Goal: Information Seeking & Learning: Find specific fact

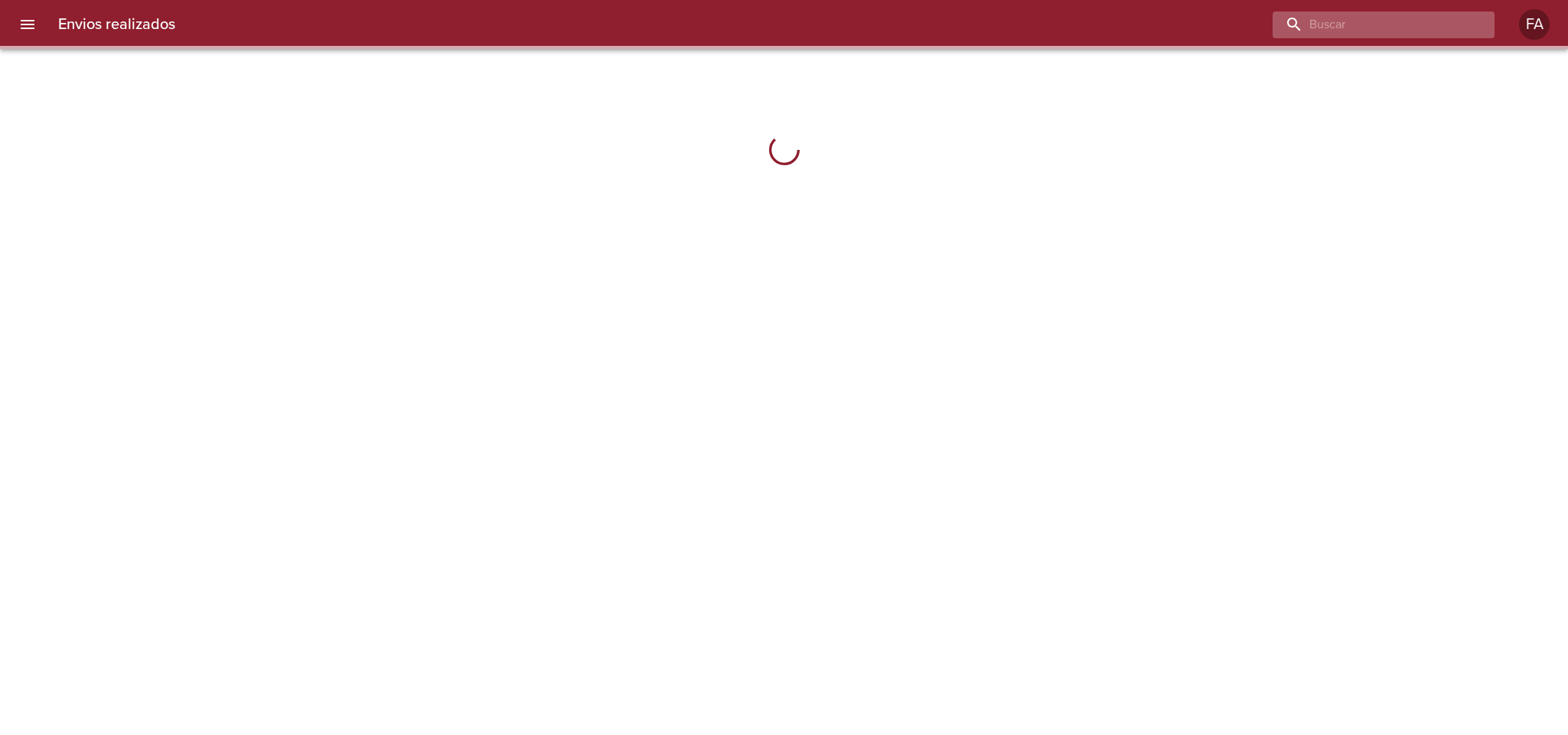
click at [1441, 26] on input "buscar" at bounding box center [1370, 24] width 196 height 27
paste input "20268573373"
type input "20268573373"
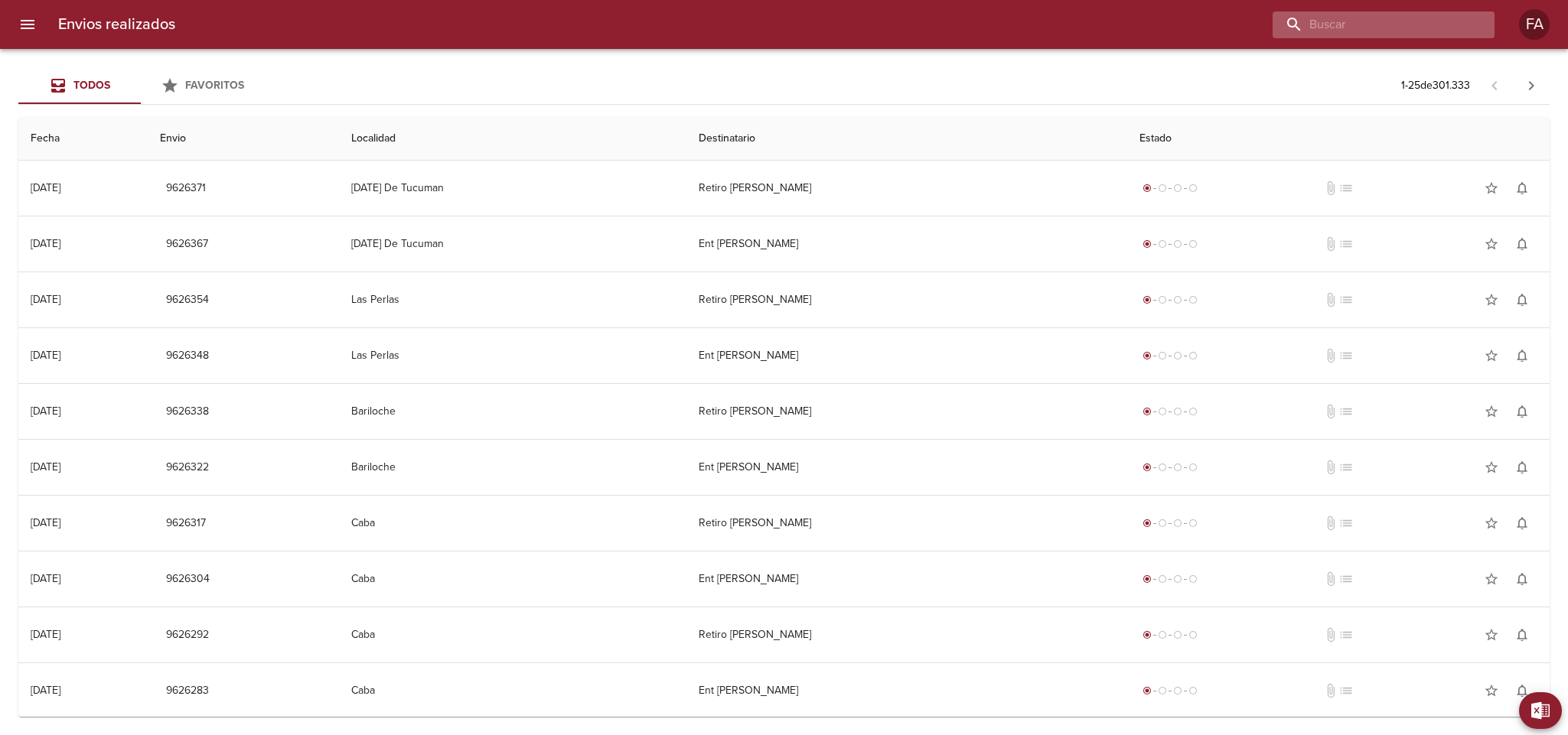
click at [1403, 26] on input "buscar" at bounding box center [1370, 24] width 196 height 27
paste input "Tappen [PERSON_NAME]"
type input "Tappen [PERSON_NAME]"
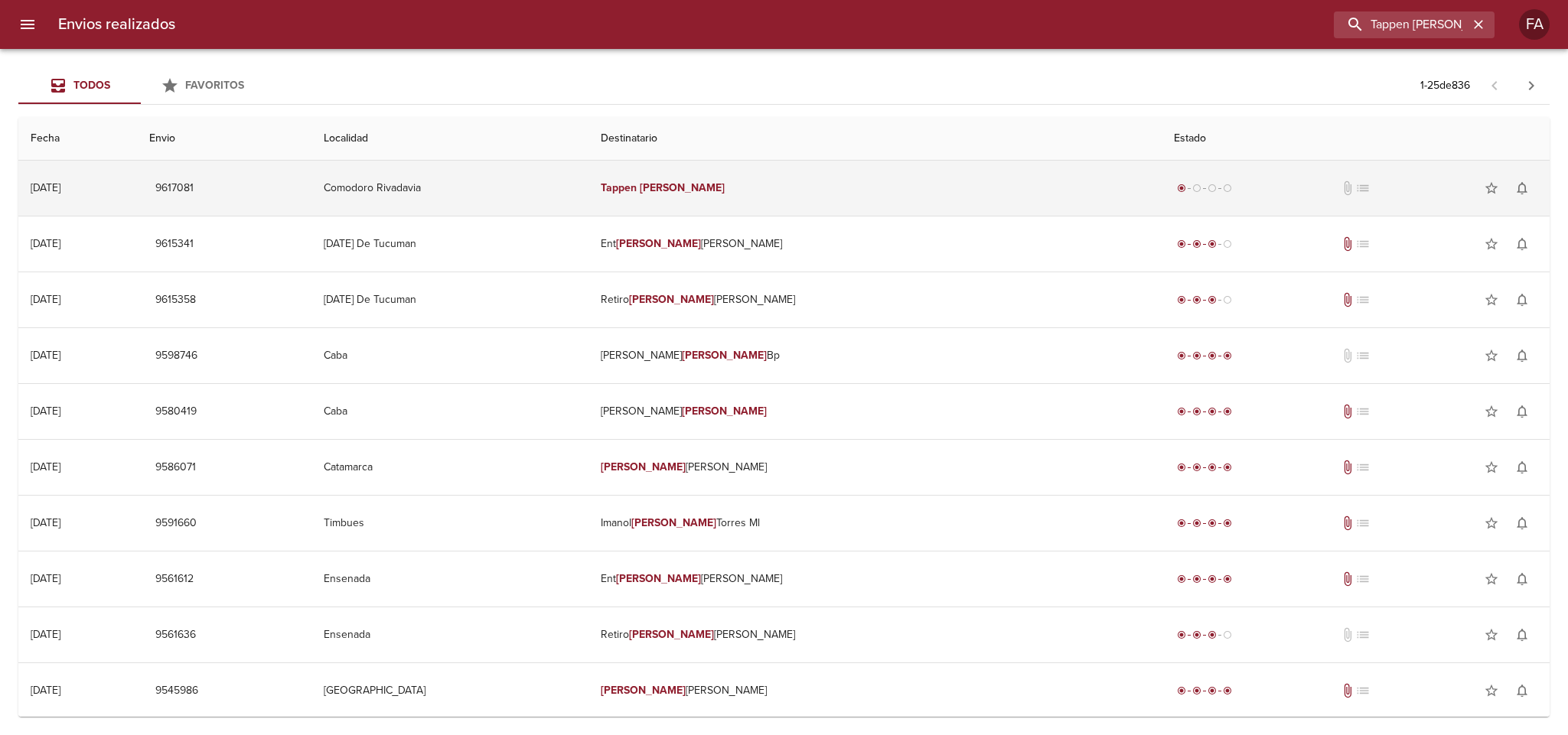
click at [588, 180] on td "Comodoro Rivadavia" at bounding box center [450, 188] width 277 height 55
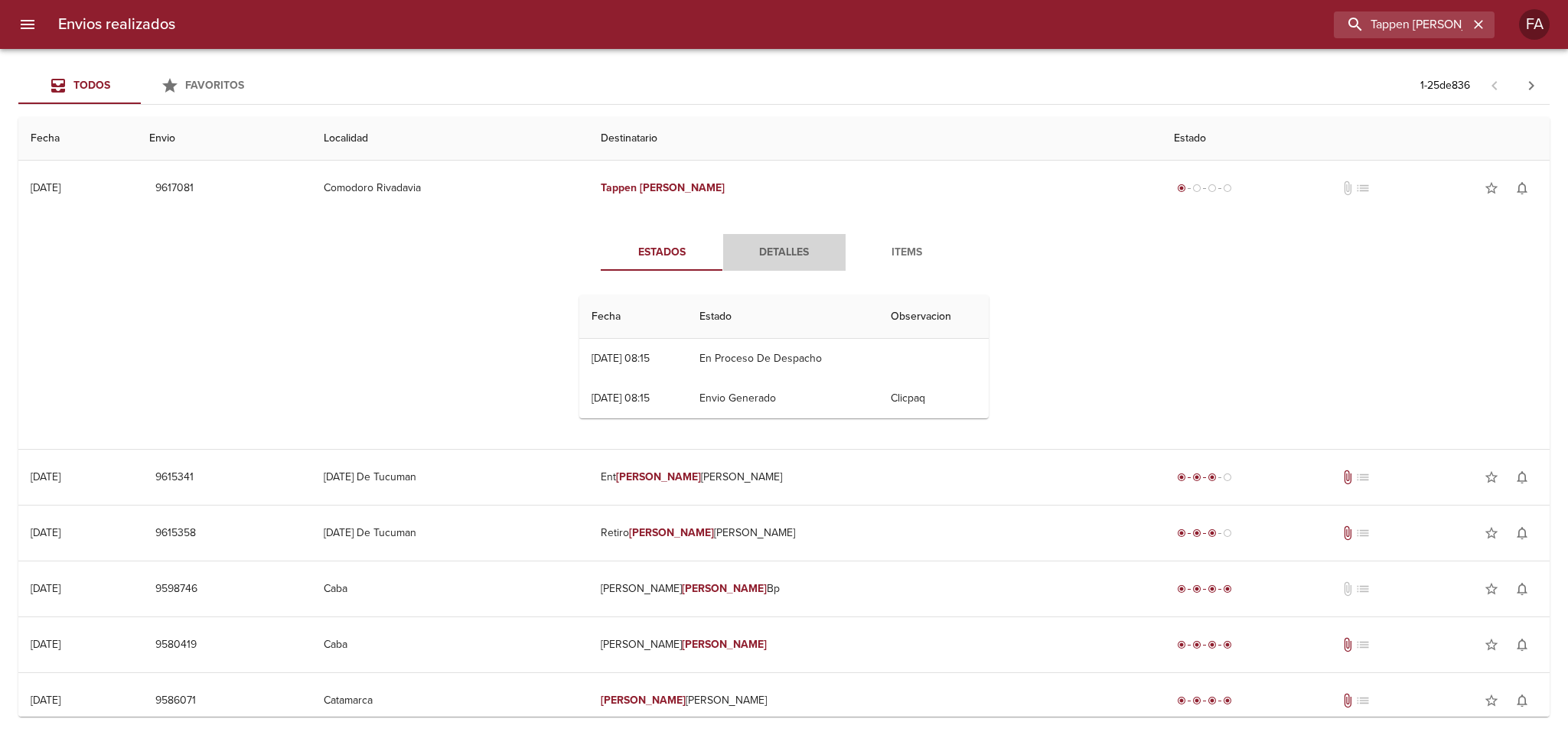
click at [792, 248] on span "Detalles" at bounding box center [784, 252] width 104 height 20
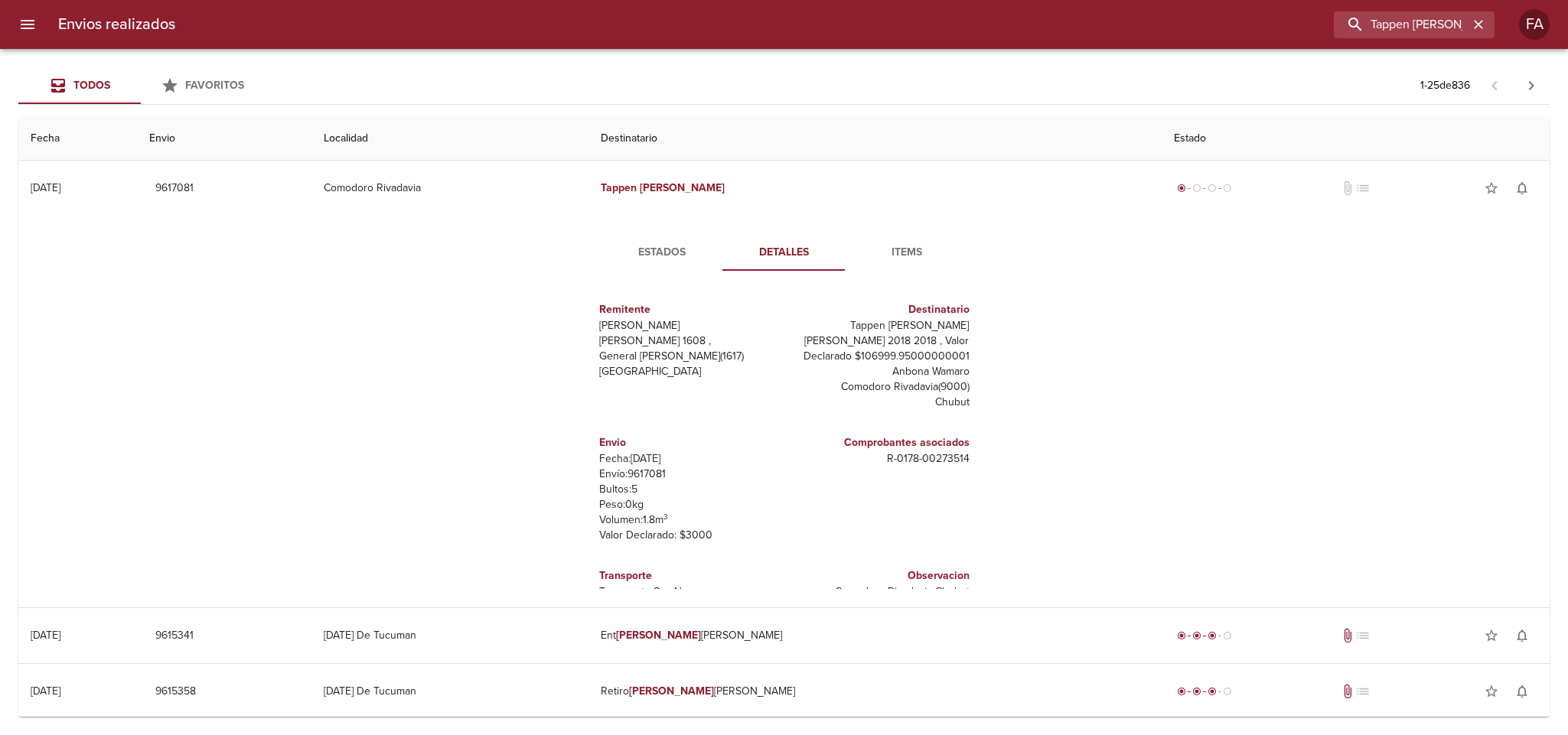
click at [639, 468] on p "Envío: 9617081" at bounding box center [689, 474] width 179 height 15
copy p "9617081"
drag, startPoint x: 866, startPoint y: 454, endPoint x: 959, endPoint y: 464, distance: 93.5
click at [959, 464] on div "Remitente Wamaro Tortuguitas Raul [STREET_ADDRESS][PERSON_NAME] Destinatario Ta…" at bounding box center [784, 435] width 422 height 306
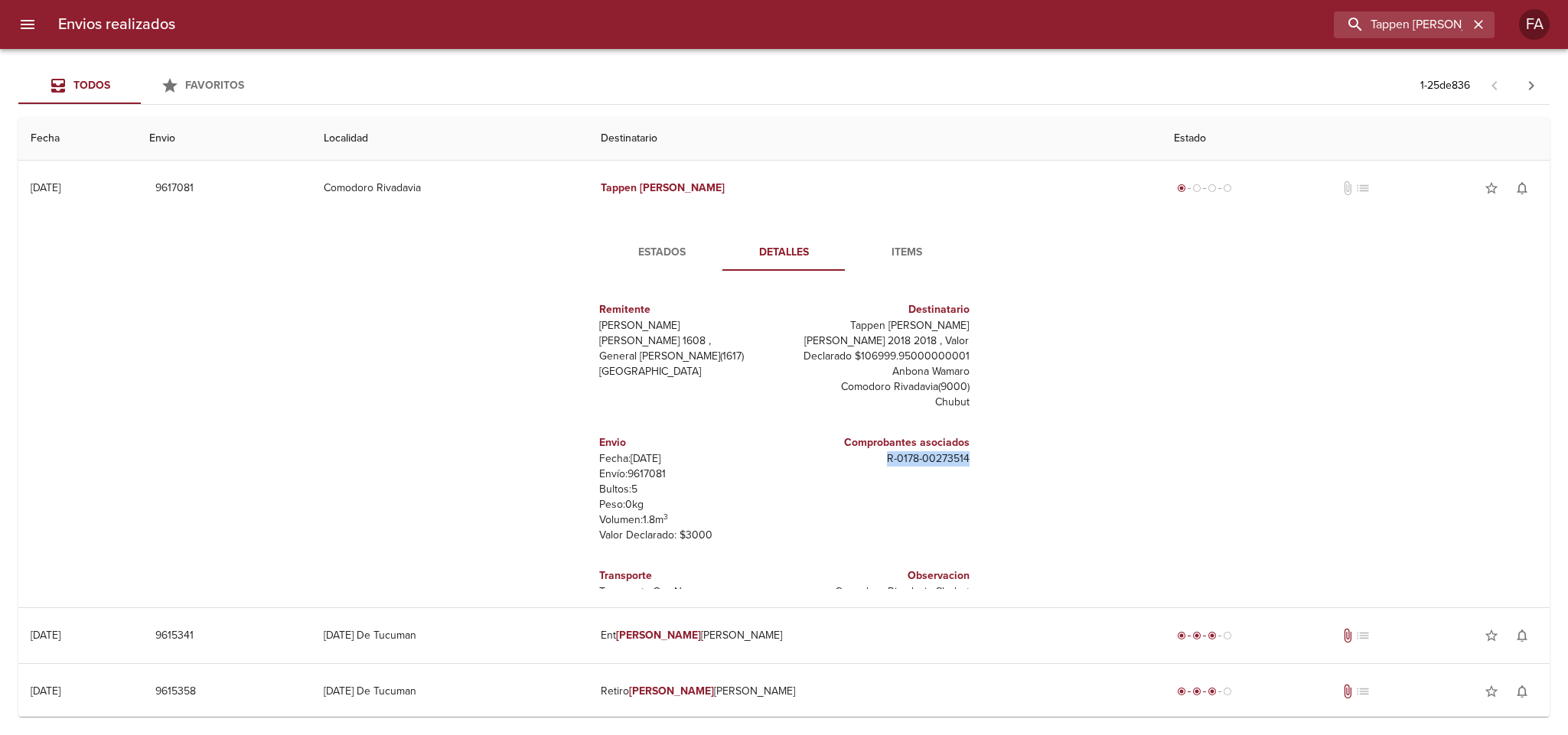
copy p "R - 0178 - 00273514"
click at [714, 50] on div "Todos Favoritos 1 - 25 de 836 Fecha Envio Localidad Destinatario Estado [DATE] …" at bounding box center [784, 393] width 1568 height 687
drag, startPoint x: 914, startPoint y: 327, endPoint x: 951, endPoint y: 327, distance: 37.0
click at [951, 327] on p "Tappen [PERSON_NAME]" at bounding box center [879, 326] width 179 height 15
copy p "Tappen [PERSON_NAME]"
